Goal: Check status: Check status

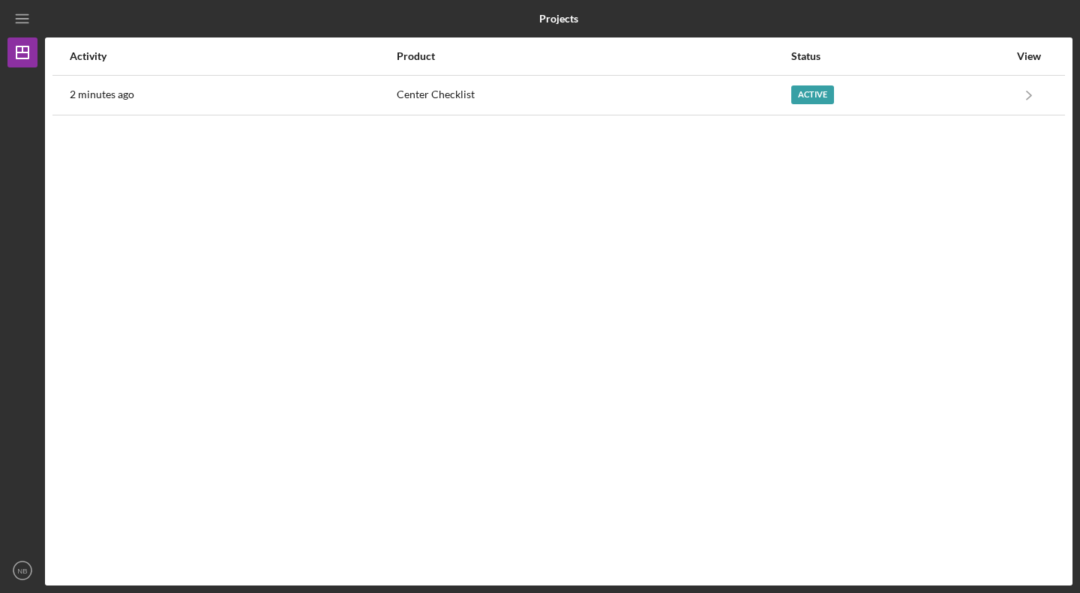
click at [900, 88] on div "Active" at bounding box center [899, 94] width 217 height 37
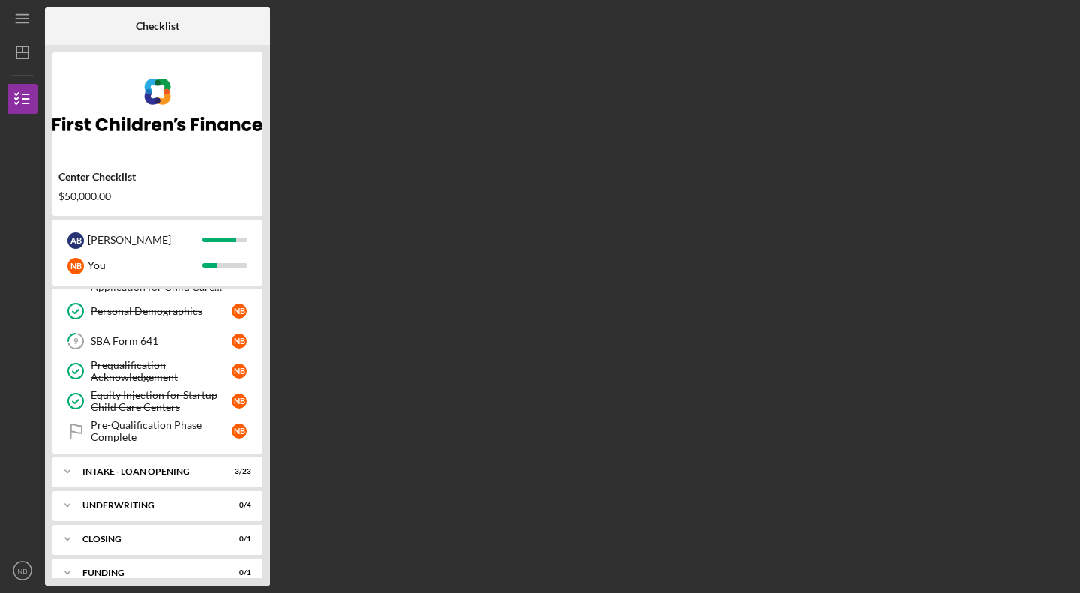
scroll to position [263, 0]
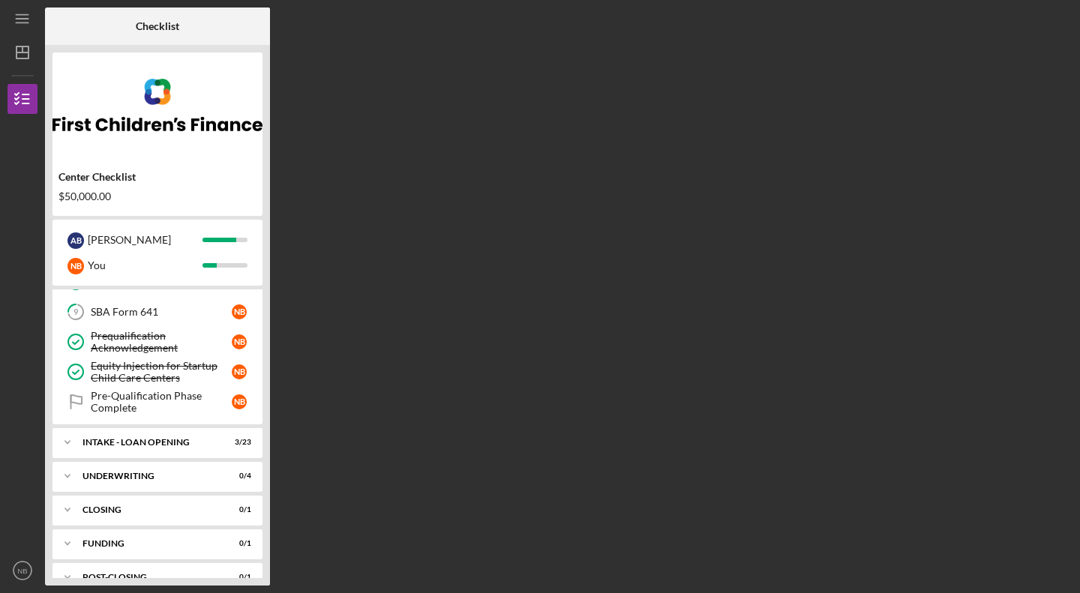
click at [118, 396] on div "Pre-Qualification Phase Complete" at bounding box center [161, 402] width 141 height 24
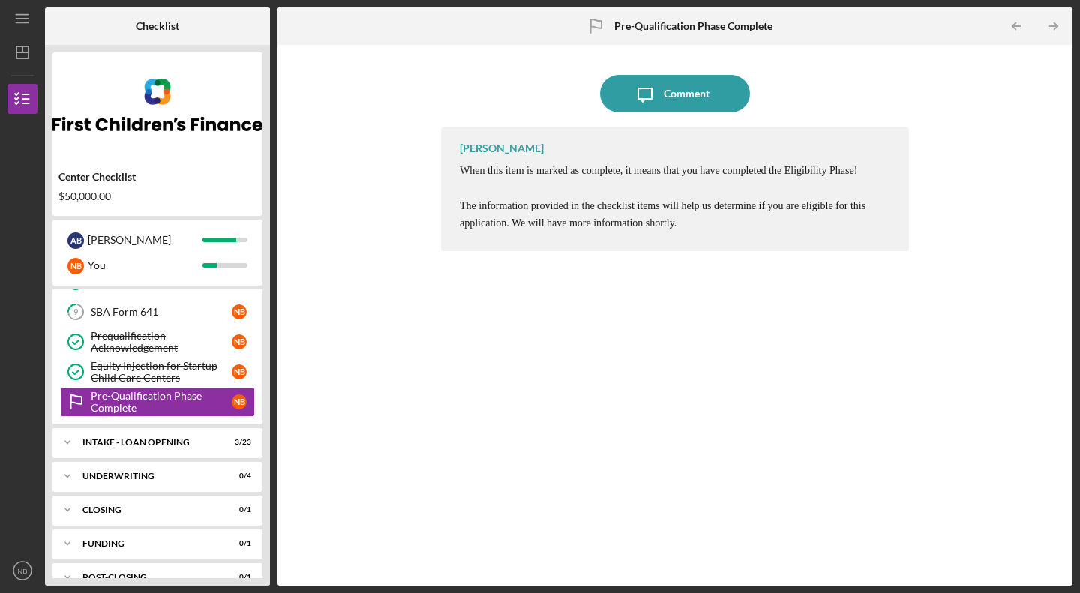
scroll to position [286, 0]
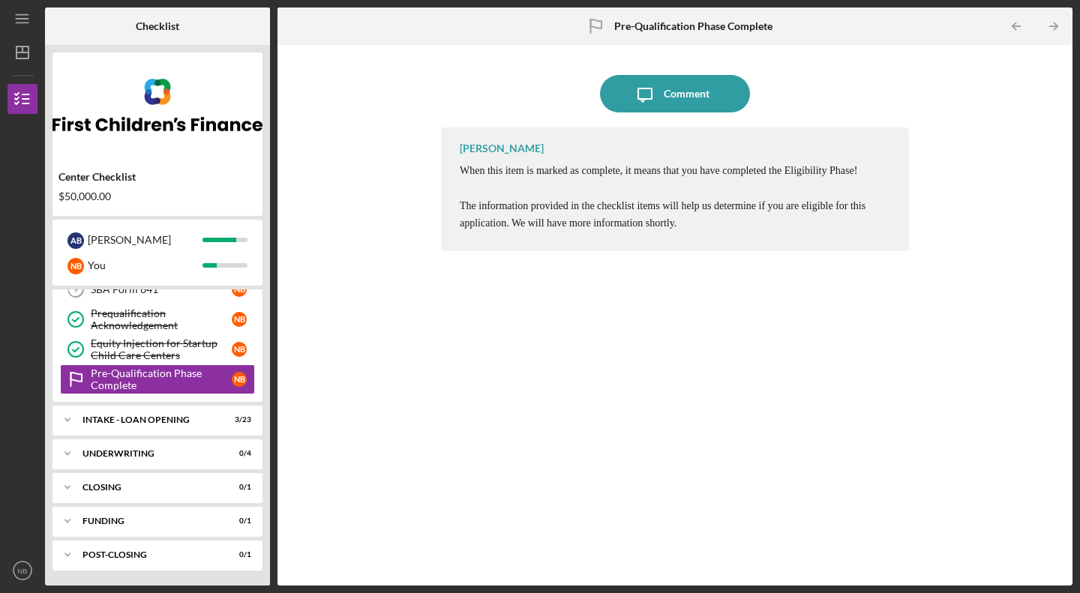
click at [117, 487] on div "CLOSING" at bounding box center [147, 487] width 131 height 9
click at [112, 520] on div "Funding" at bounding box center [147, 521] width 131 height 9
click at [114, 546] on div "Icon/Expander POST-CLOSING 0 / 1" at bounding box center [157, 555] width 210 height 30
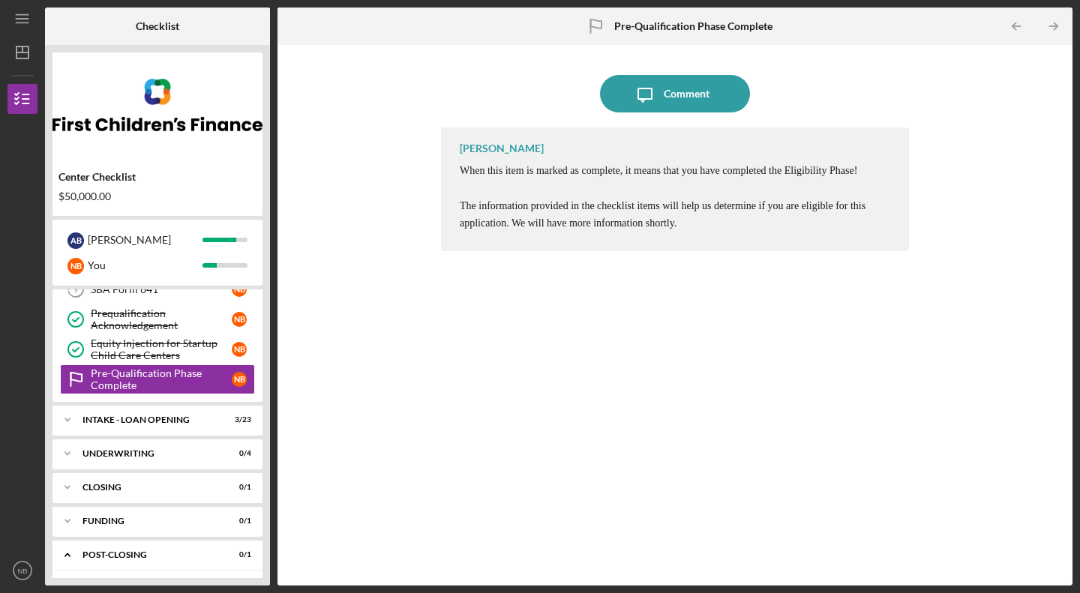
scroll to position [324, 0]
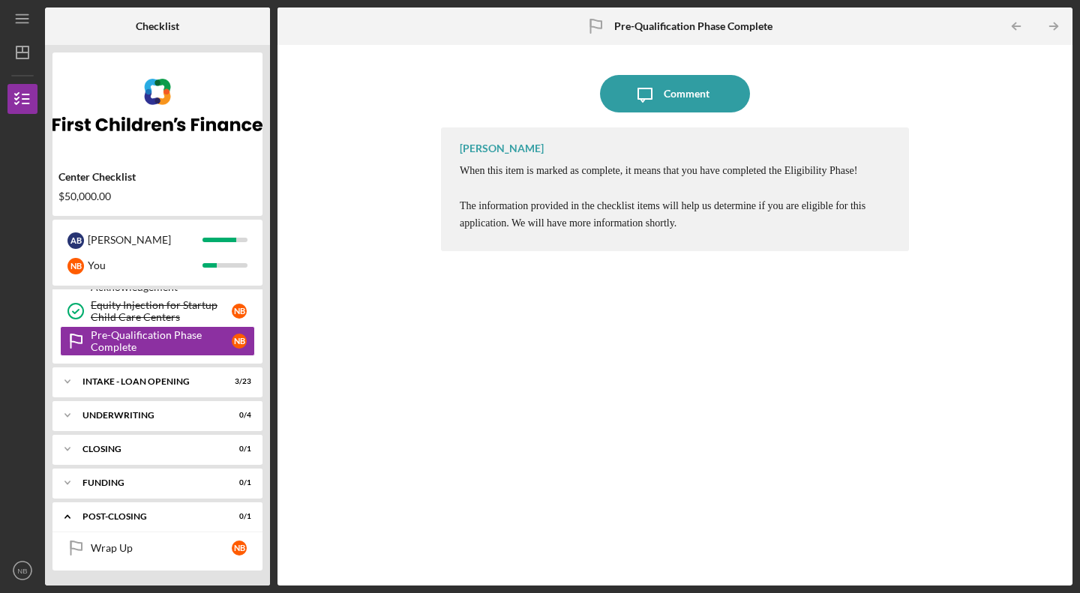
click at [111, 523] on div "Icon/Expander POST-CLOSING 0 / 1" at bounding box center [157, 517] width 210 height 31
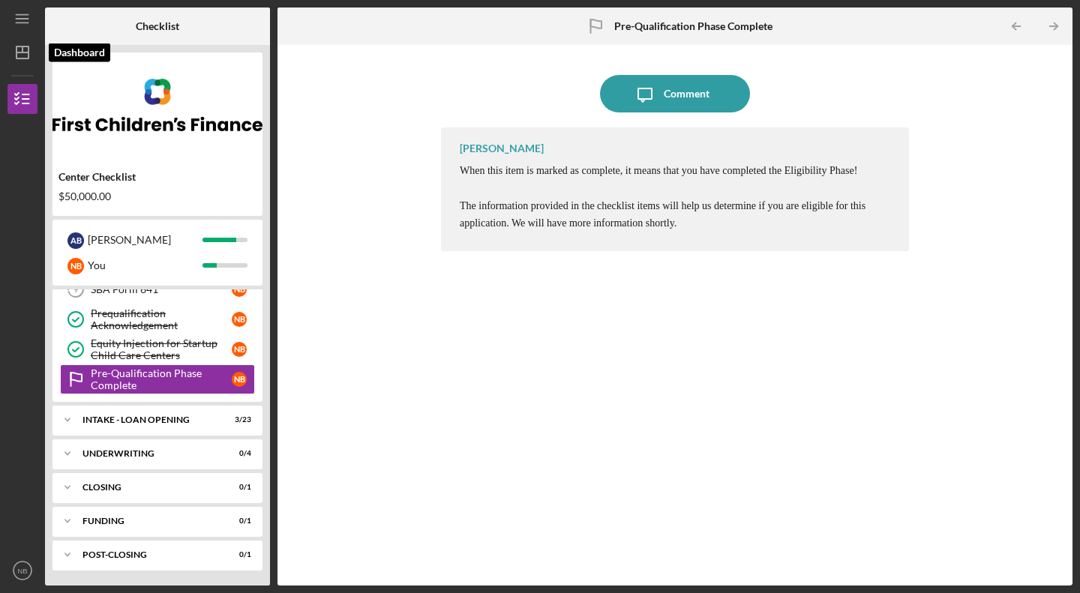
click at [25, 46] on polygon "button" at bounding box center [22, 52] width 12 height 12
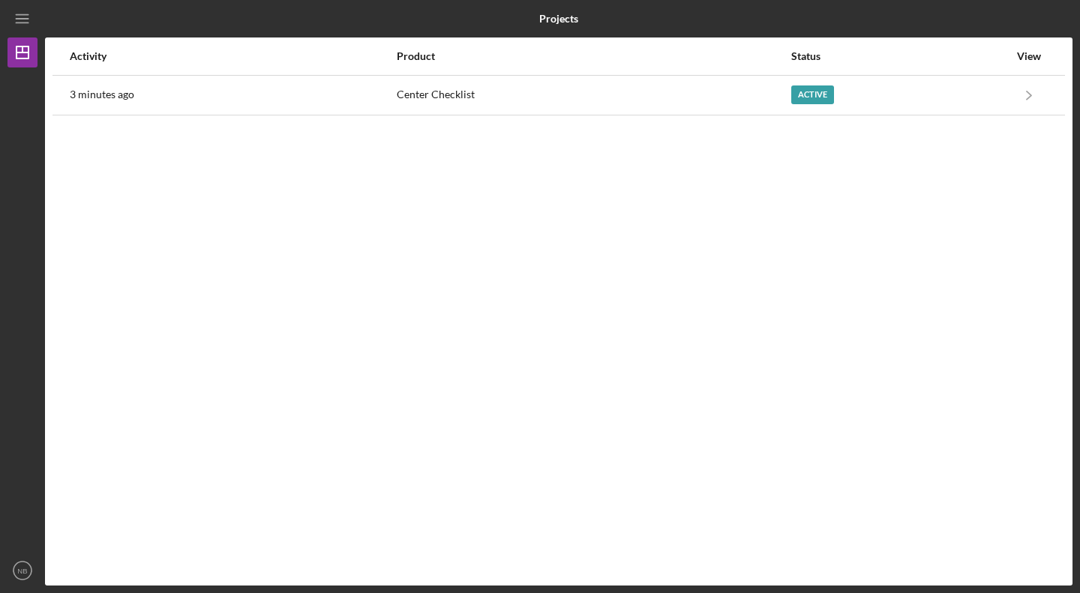
click at [23, 25] on icon "Icon/Menu" at bounding box center [23, 19] width 34 height 34
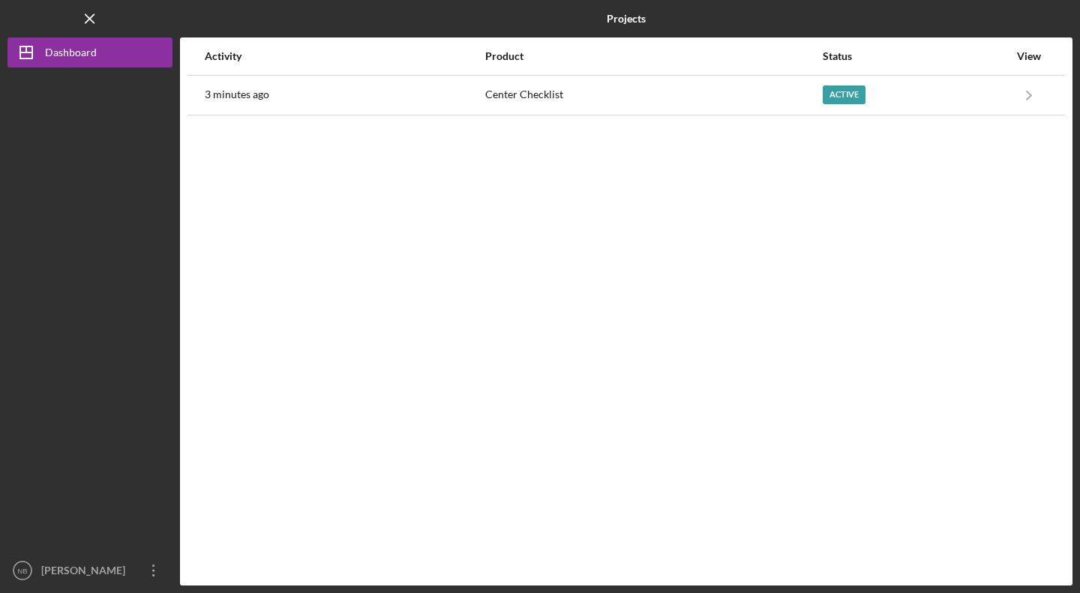
click at [88, 6] on icon "Icon/Menu Close" at bounding box center [90, 19] width 34 height 34
